Goal: Information Seeking & Learning: Compare options

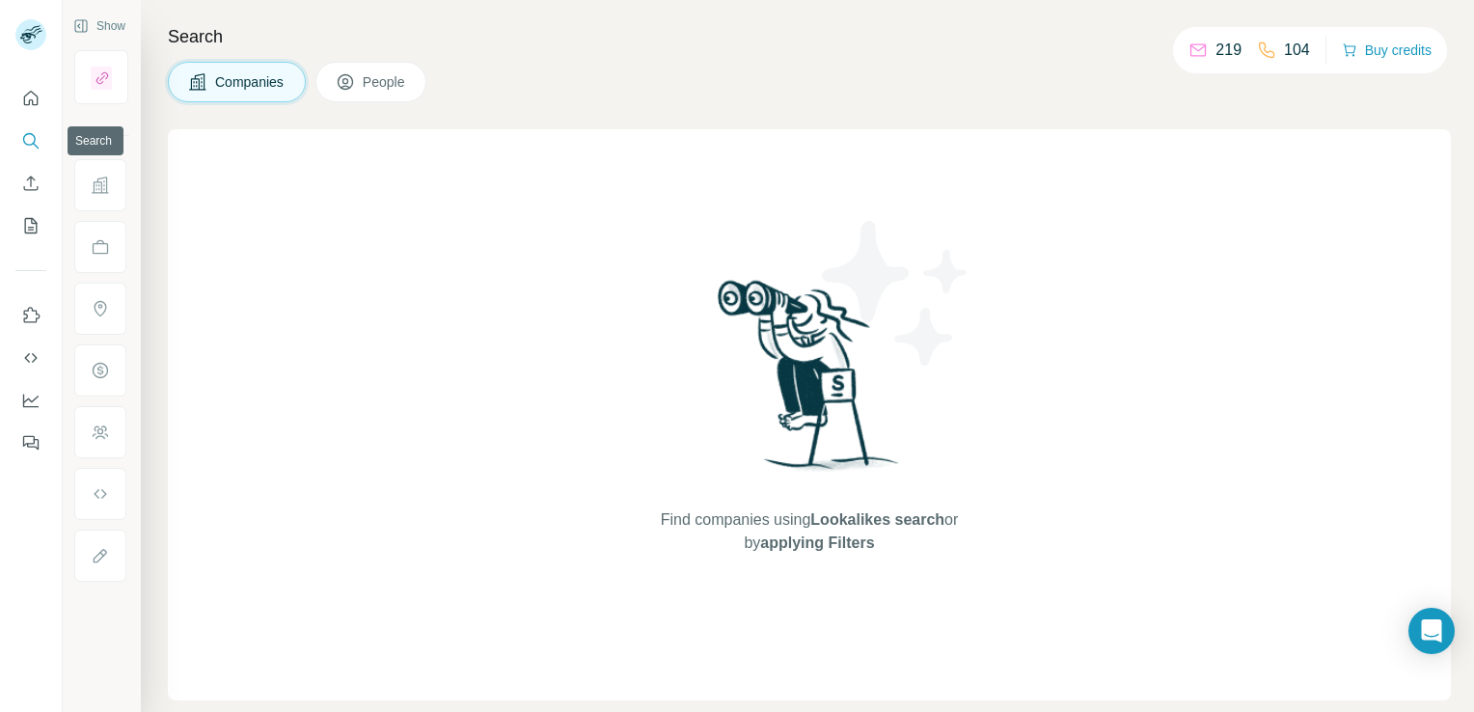
click at [32, 145] on icon "Search" at bounding box center [30, 140] width 19 height 19
click at [26, 141] on icon "Search" at bounding box center [30, 140] width 19 height 19
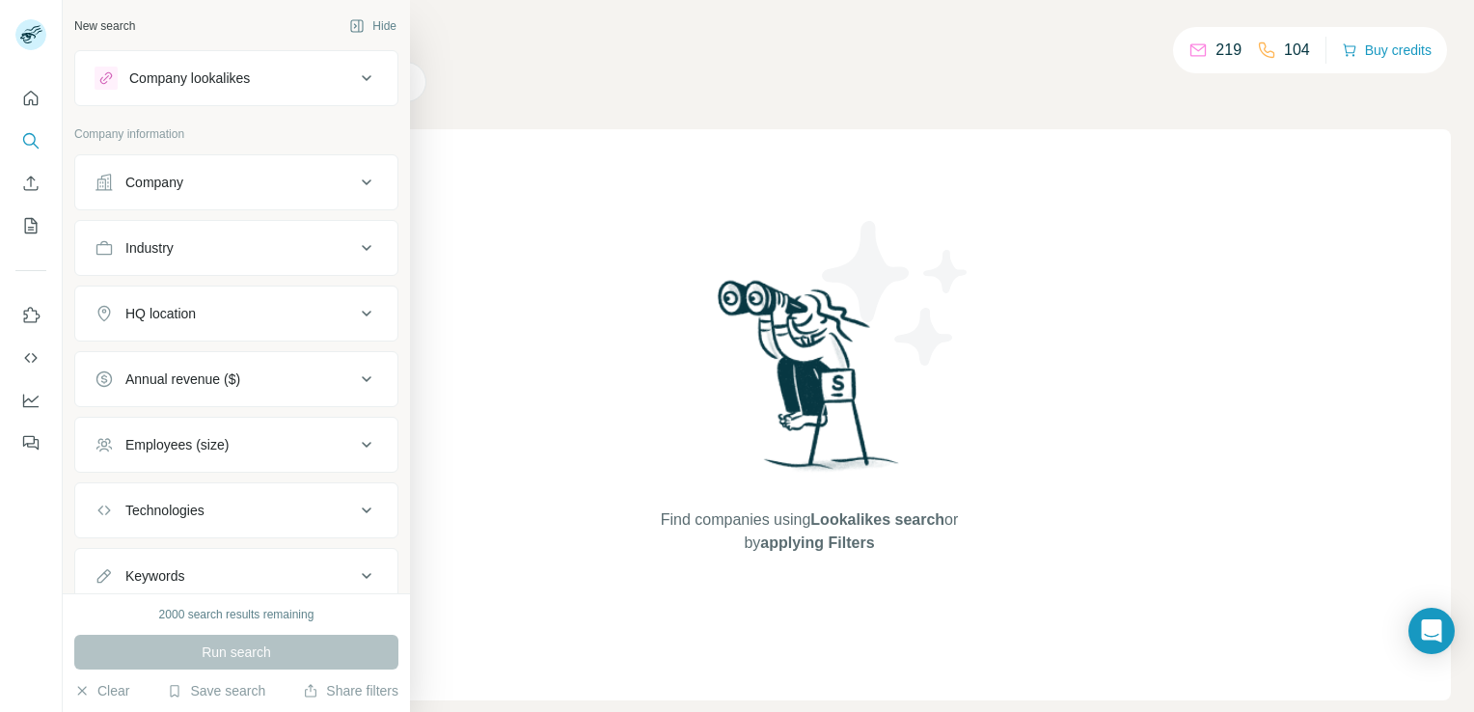
click at [334, 77] on div "Company lookalikes" at bounding box center [225, 78] width 260 height 23
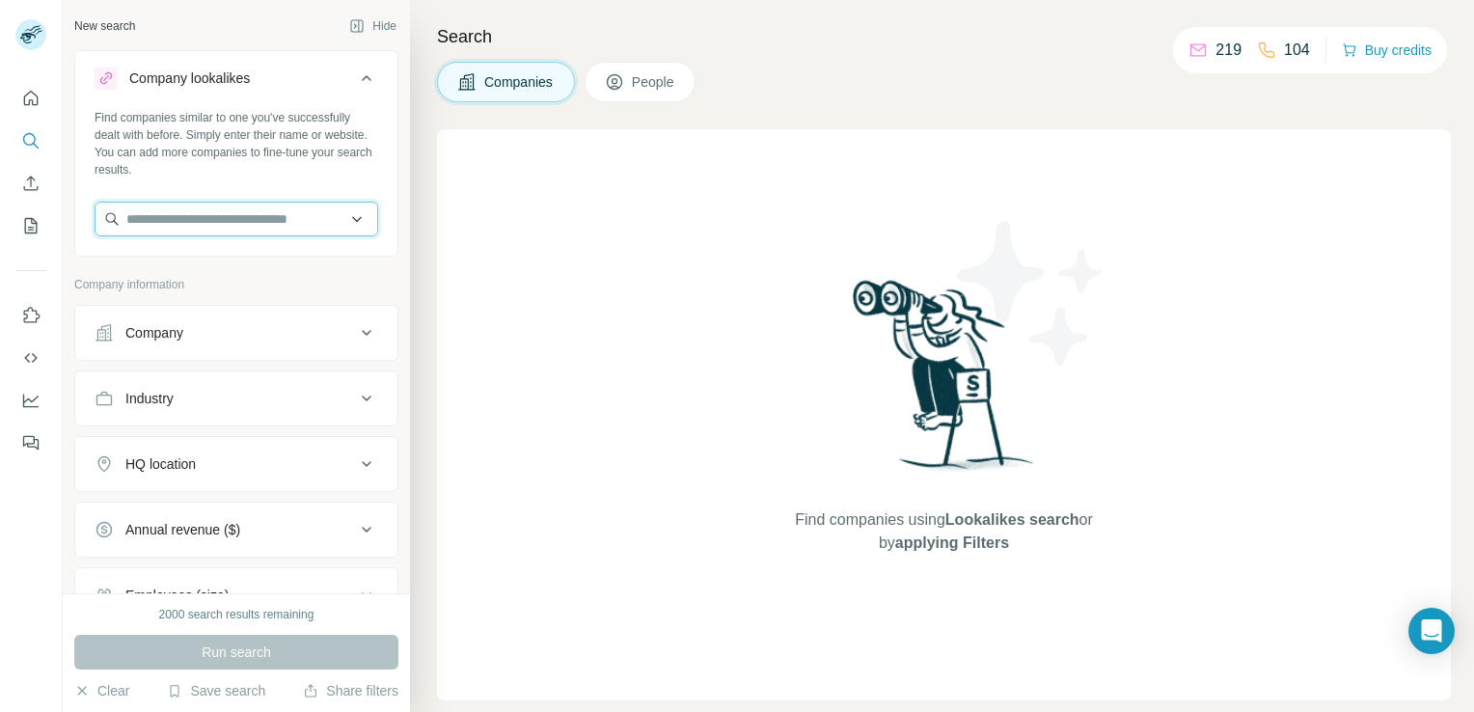
click at [246, 224] on input "text" at bounding box center [237, 219] width 284 height 35
paste input "**********"
type input "**********"
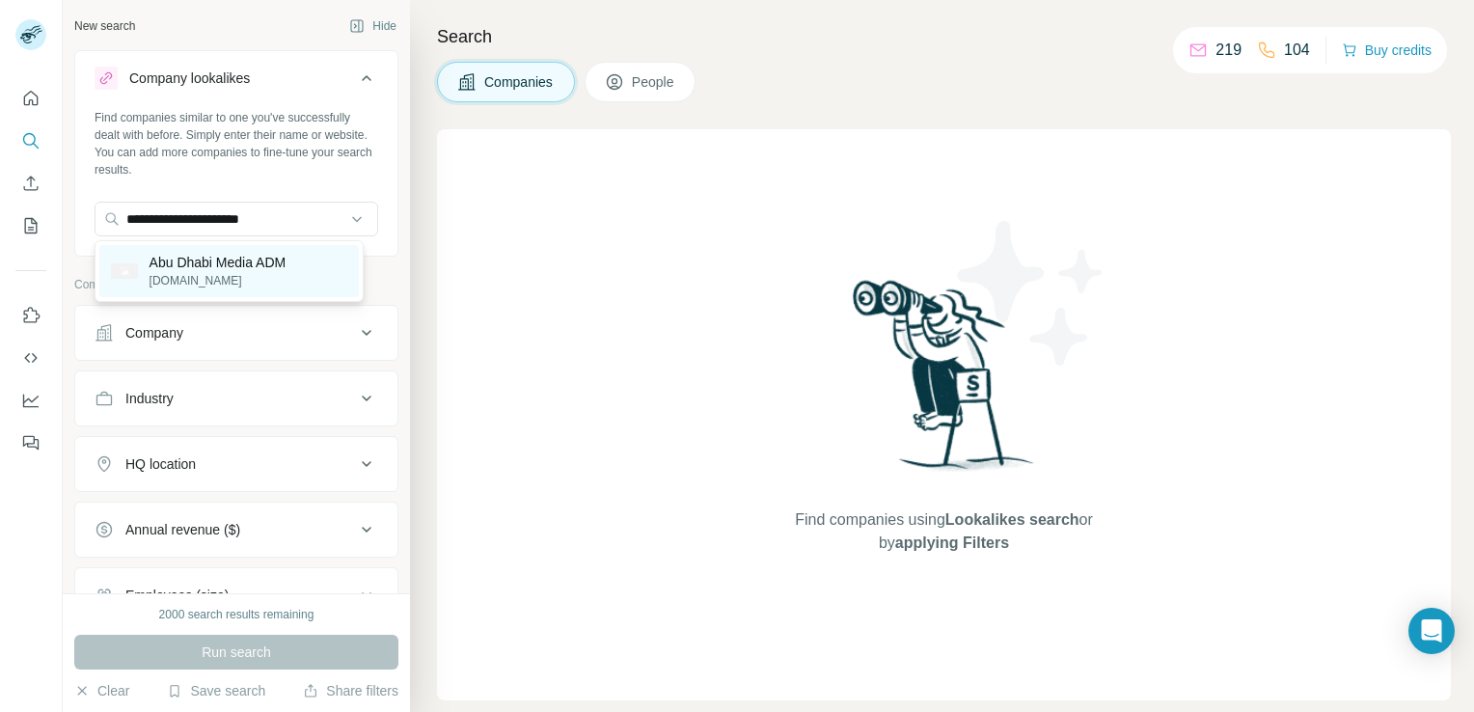
click at [236, 256] on p "Abu Dhabi Media ADM" at bounding box center [218, 262] width 137 height 19
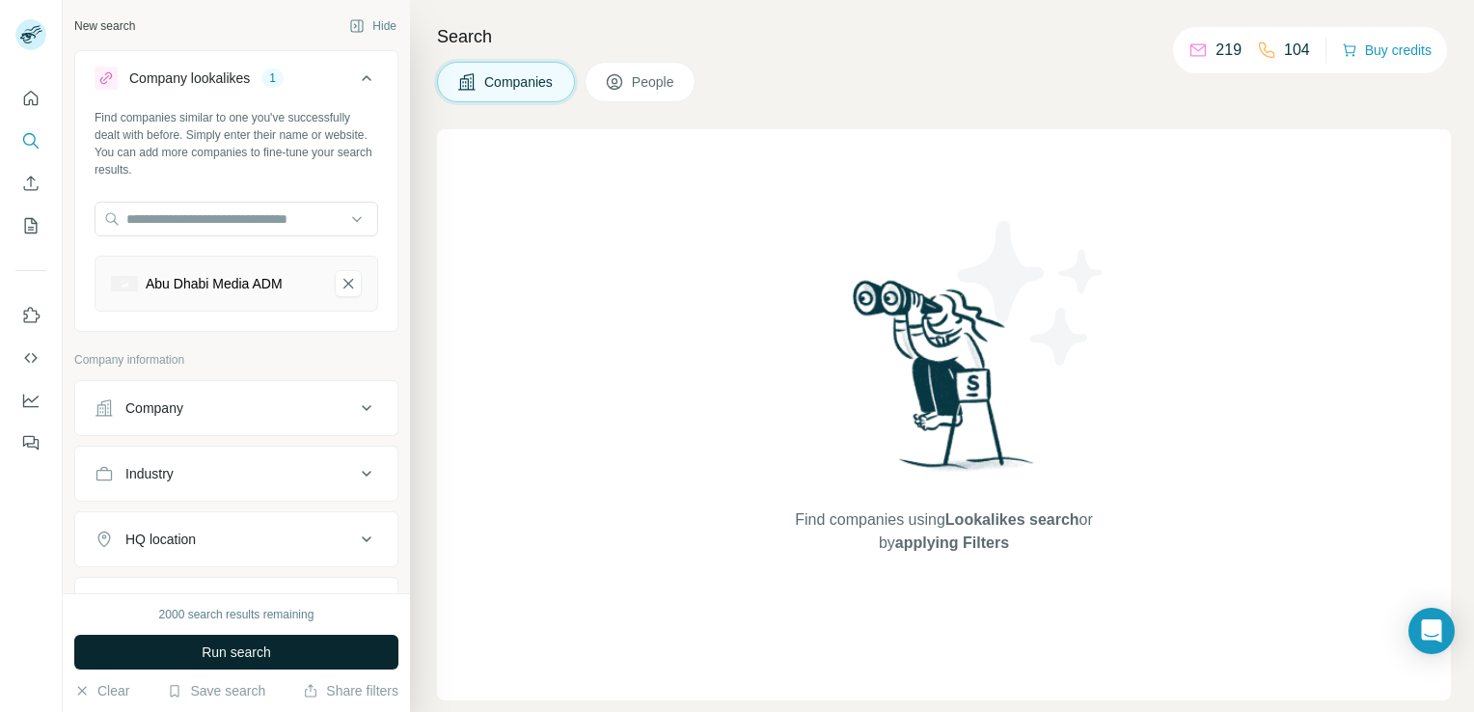
click at [239, 658] on span "Run search" at bounding box center [236, 651] width 69 height 19
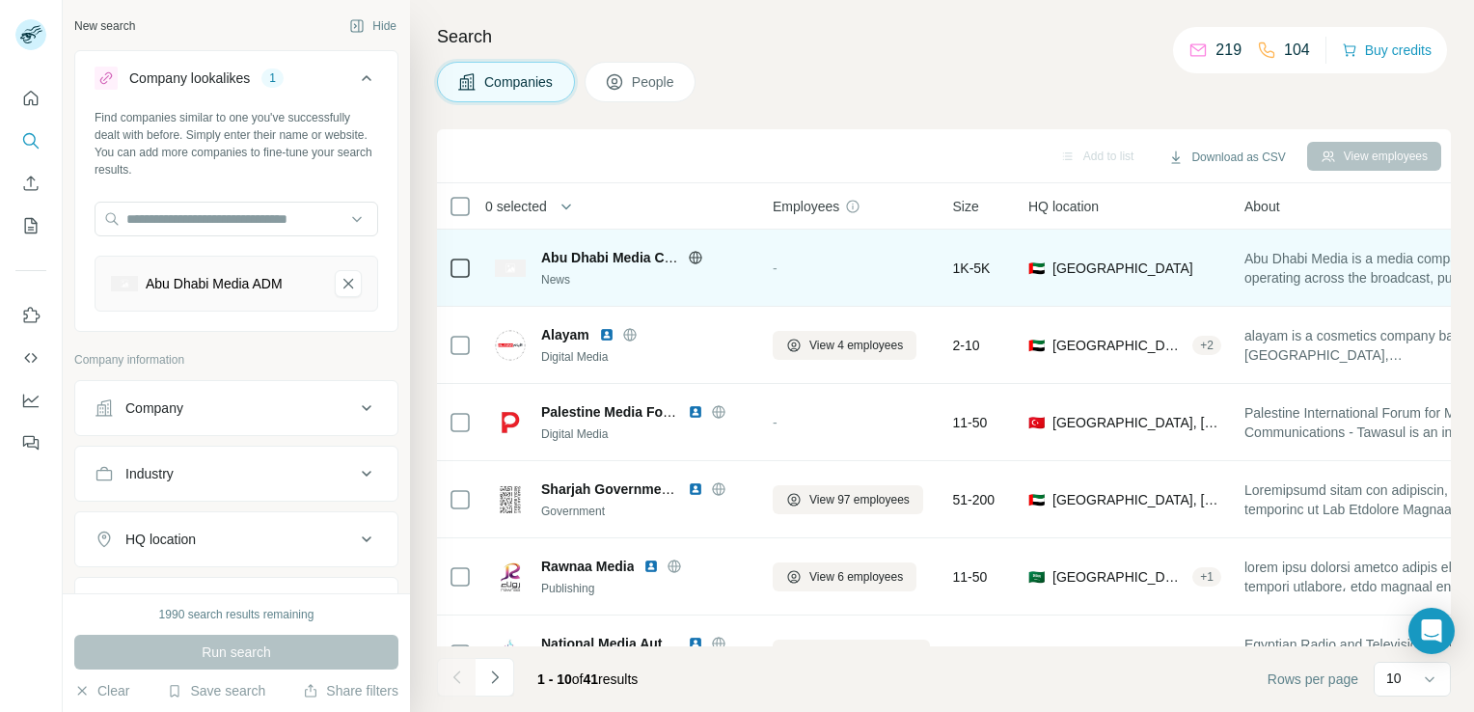
drag, startPoint x: 780, startPoint y: 285, endPoint x: 761, endPoint y: 278, distance: 20.4
click at [780, 284] on div "-" at bounding box center [851, 267] width 157 height 53
click at [777, 271] on div "-" at bounding box center [851, 267] width 157 height 53
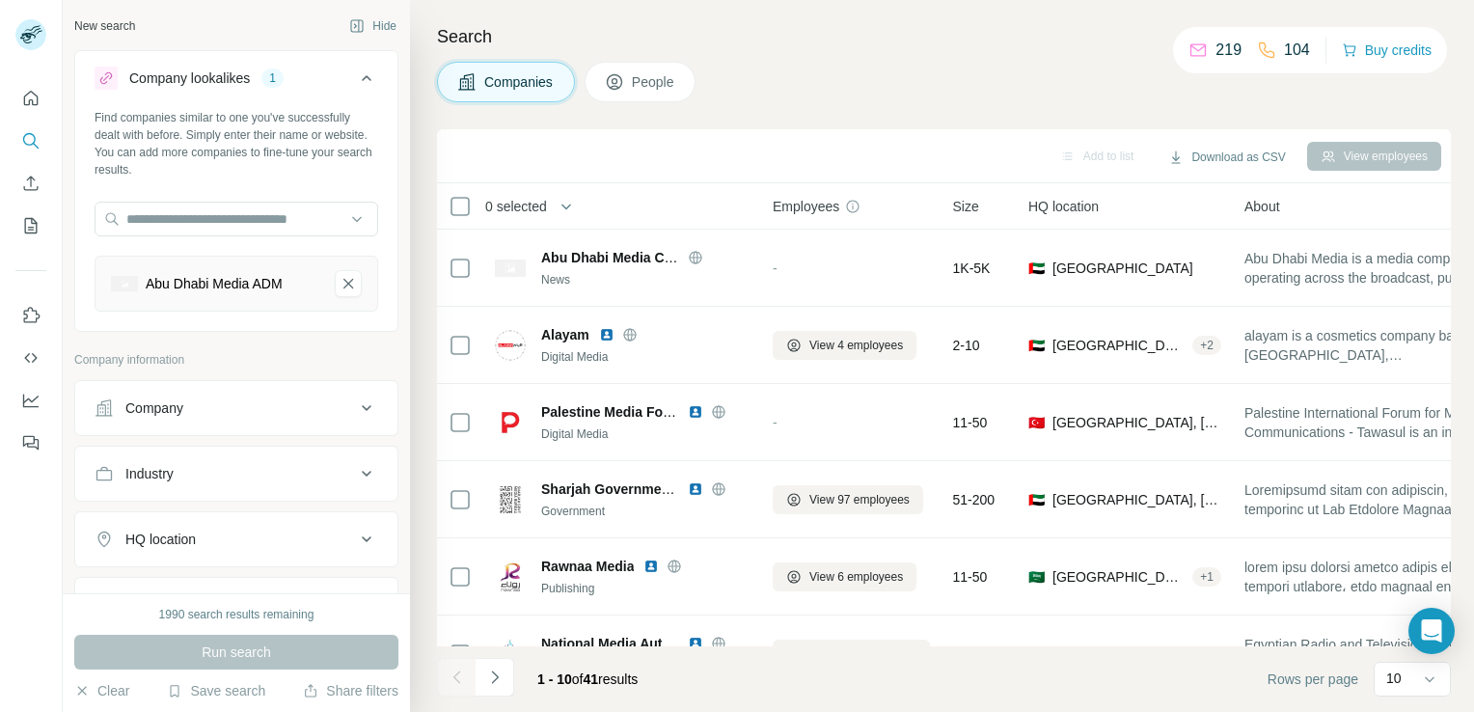
click at [817, 209] on span "Employees" at bounding box center [806, 206] width 67 height 19
click at [859, 203] on icon at bounding box center [852, 206] width 15 height 15
click at [858, 203] on icon at bounding box center [852, 206] width 15 height 15
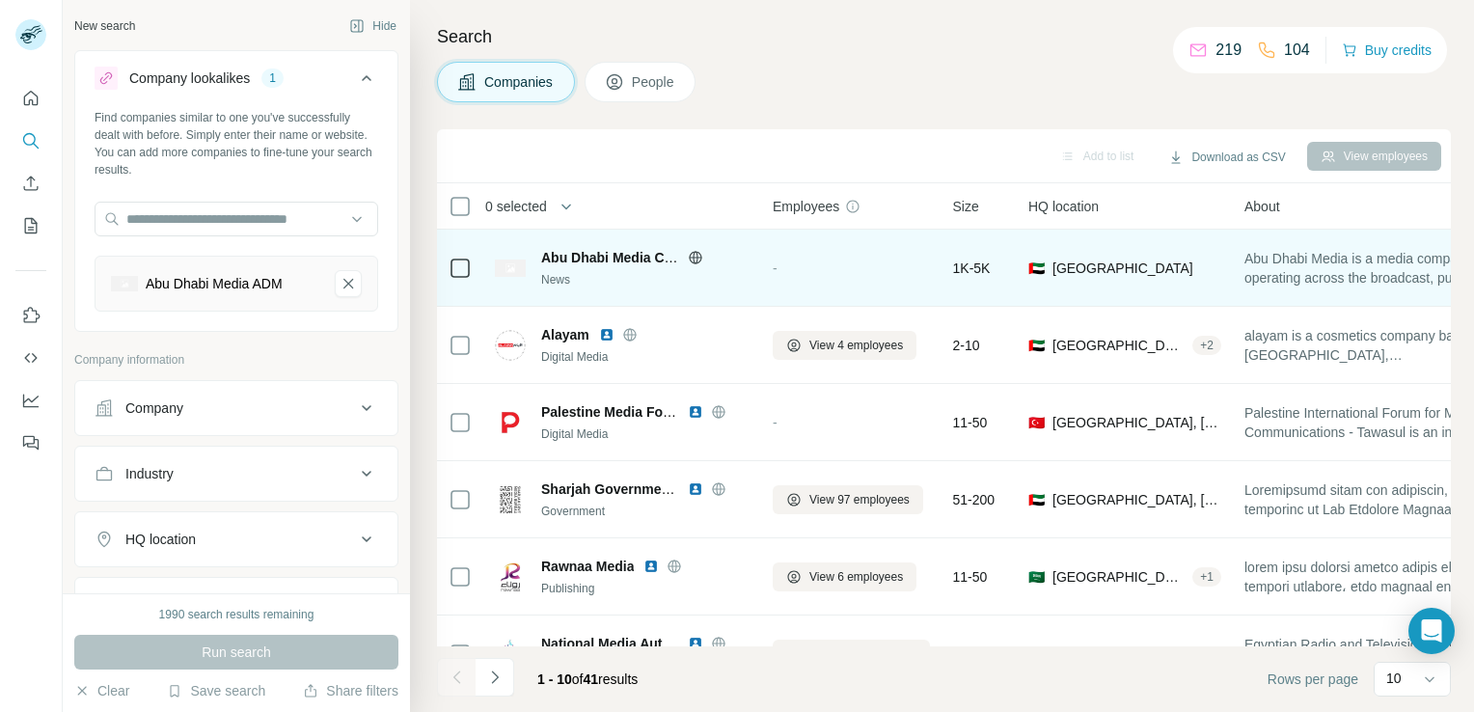
click at [1325, 272] on span "Abu Dhabi Media is a media company operating across the broadcast, publishing, …" at bounding box center [1387, 268] width 286 height 39
click at [616, 259] on span "Abu Dhabi Media Company" at bounding box center [628, 257] width 175 height 15
click at [695, 258] on icon at bounding box center [695, 257] width 15 height 15
